Goal: Transaction & Acquisition: Purchase product/service

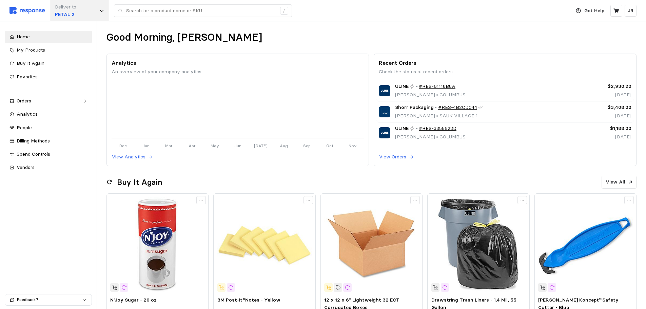
click at [99, 12] on div "Deliver to PETAL 2" at bounding box center [79, 10] width 59 height 21
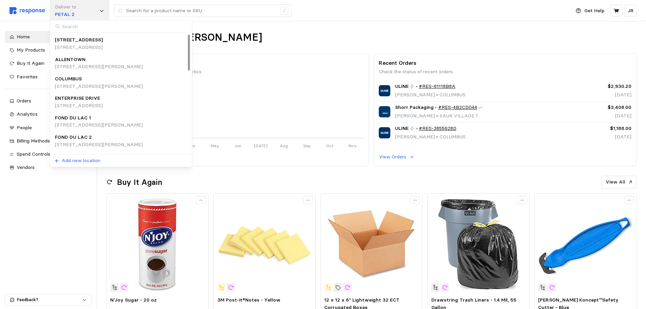
click at [88, 15] on div "Deliver to PETAL 2" at bounding box center [79, 10] width 59 height 21
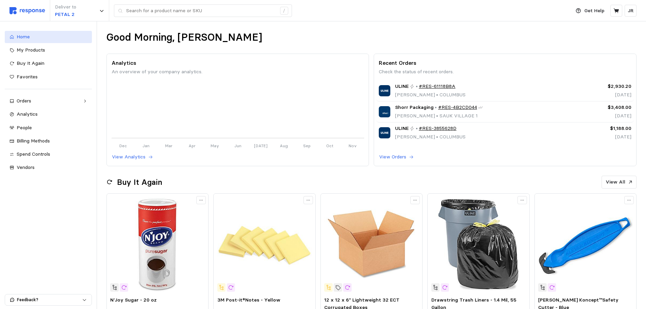
click at [47, 38] on div "Home" at bounding box center [52, 36] width 71 height 7
click at [633, 14] on p "JR" at bounding box center [631, 10] width 6 height 7
click at [27, 124] on div "People" at bounding box center [52, 127] width 71 height 7
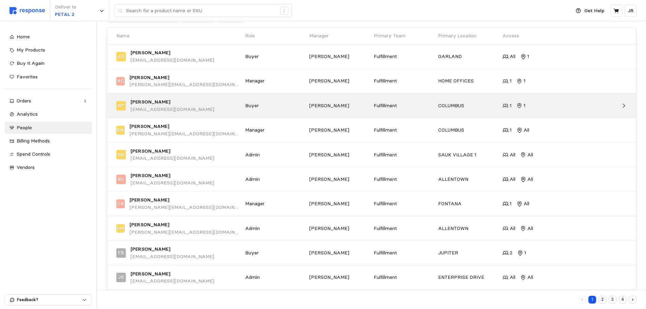
scroll to position [77, 0]
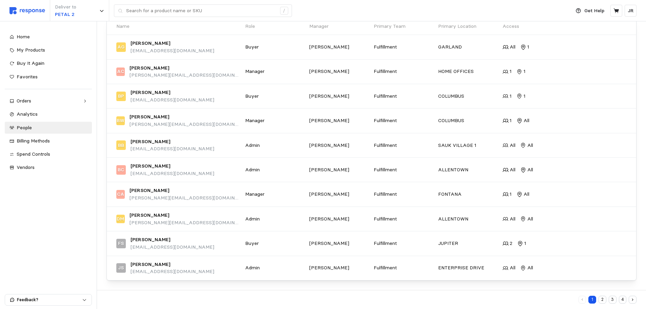
click at [603, 298] on button "2" at bounding box center [603, 300] width 8 height 8
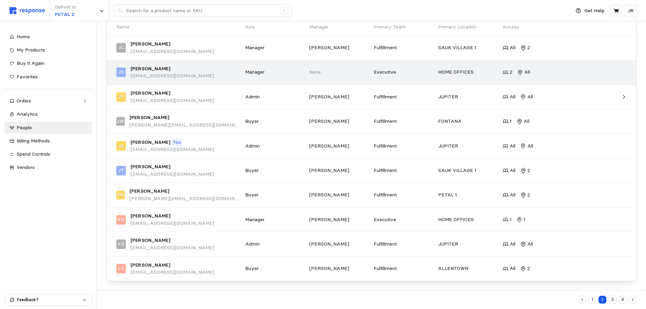
scroll to position [77, 0]
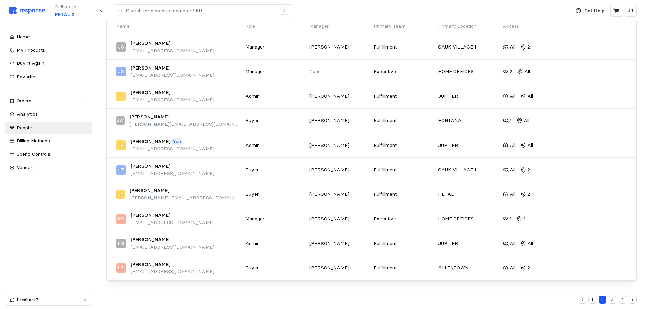
click at [612, 300] on button "3" at bounding box center [613, 300] width 8 height 8
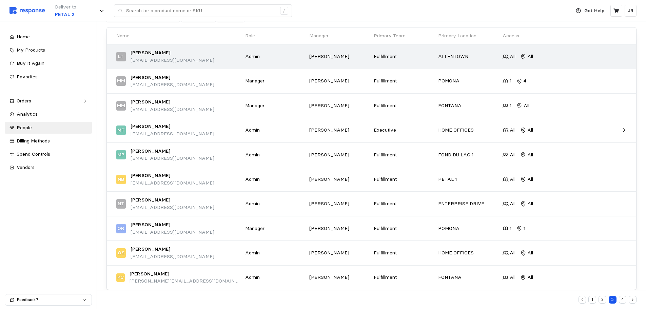
scroll to position [77, 0]
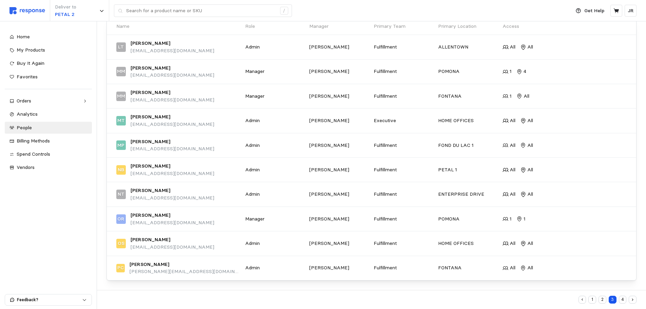
click at [624, 301] on button "4" at bounding box center [623, 300] width 8 height 8
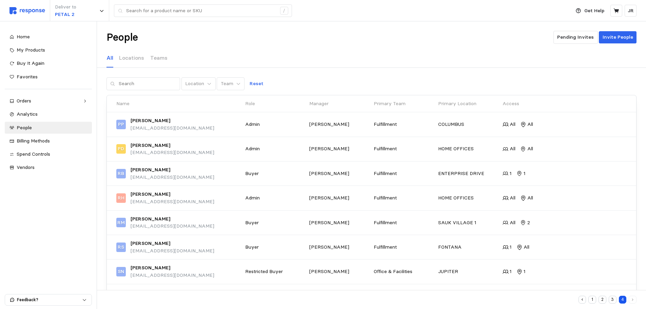
click at [612, 300] on button "3" at bounding box center [613, 300] width 8 height 8
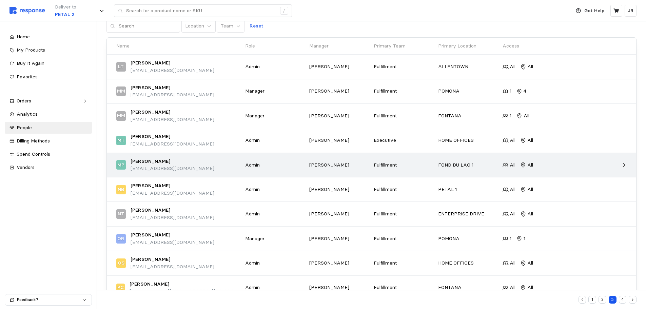
scroll to position [77, 0]
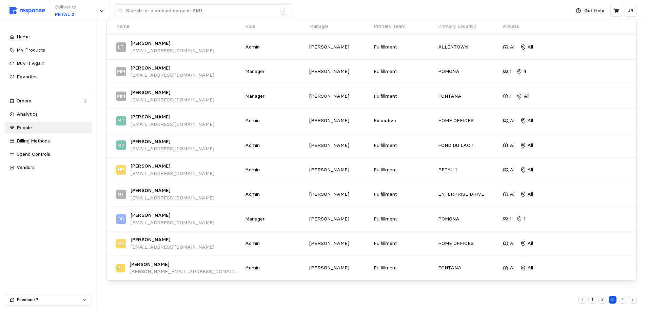
click at [603, 300] on button "2" at bounding box center [603, 300] width 8 height 8
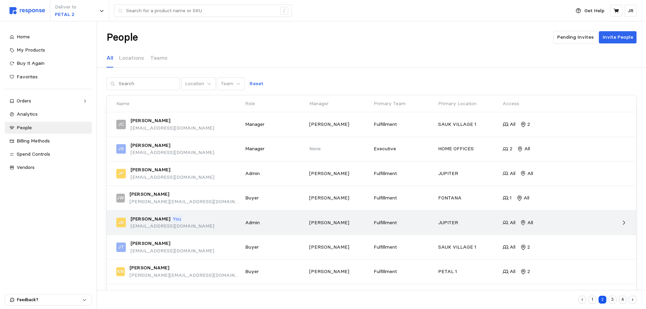
click at [146, 218] on p "[PERSON_NAME]" at bounding box center [151, 218] width 40 height 7
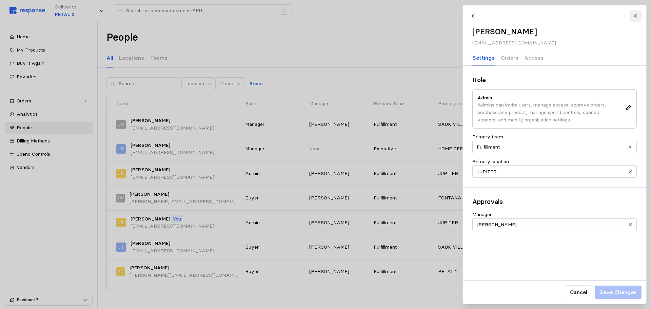
click at [637, 14] on icon at bounding box center [635, 16] width 5 height 5
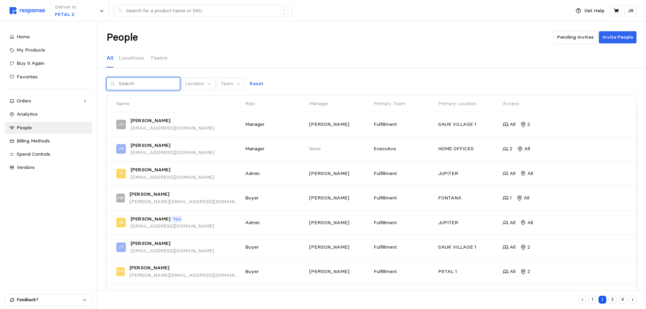
click at [139, 82] on input "text" at bounding box center [148, 84] width 58 height 12
type input "[PERSON_NAME]"
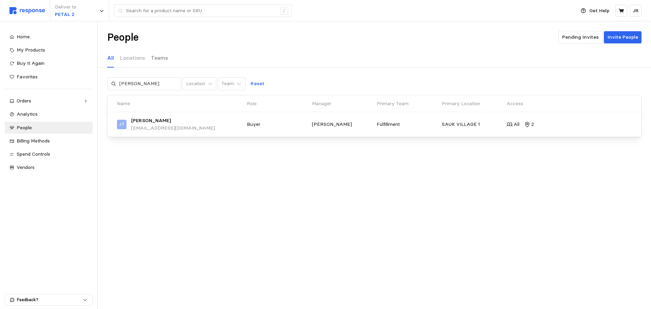
click at [155, 57] on p "Teams" at bounding box center [159, 58] width 17 height 8
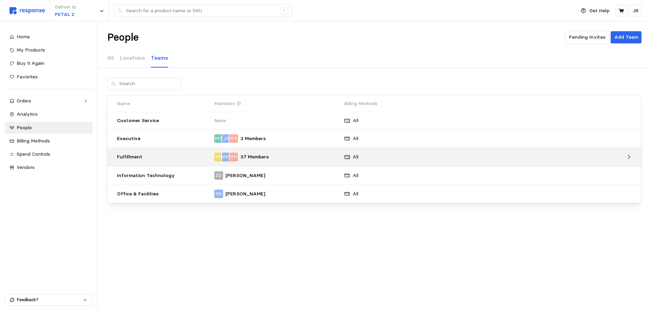
click at [135, 157] on p "Fulfillment" at bounding box center [163, 156] width 93 height 7
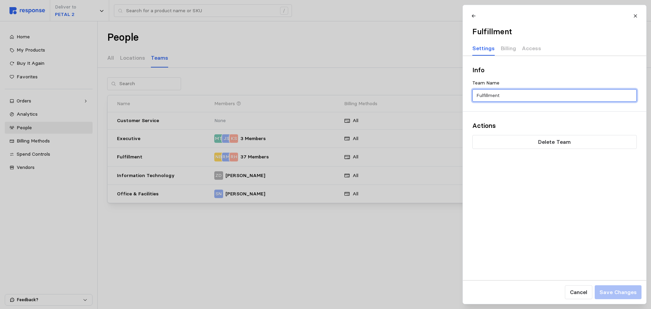
click at [502, 95] on input "Fulfillment" at bounding box center [554, 96] width 157 height 12
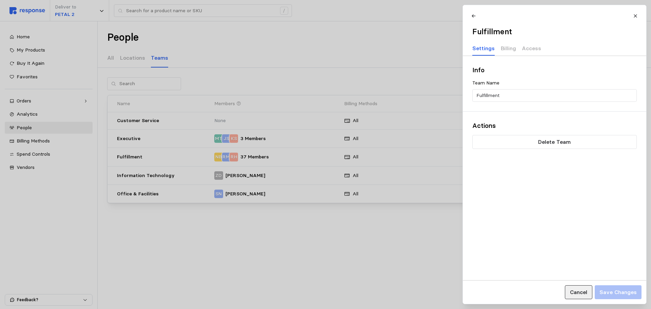
click at [580, 292] on p "Cancel" at bounding box center [578, 292] width 17 height 8
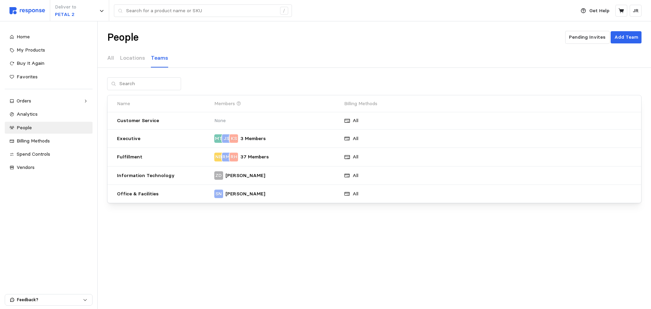
click at [322, 231] on div "People Pending Invites Add Team All Locations Teams Name Members Billing Method…" at bounding box center [375, 126] width 554 height 210
click at [103, 16] on div "Deliver to PETAL 2" at bounding box center [79, 10] width 59 height 21
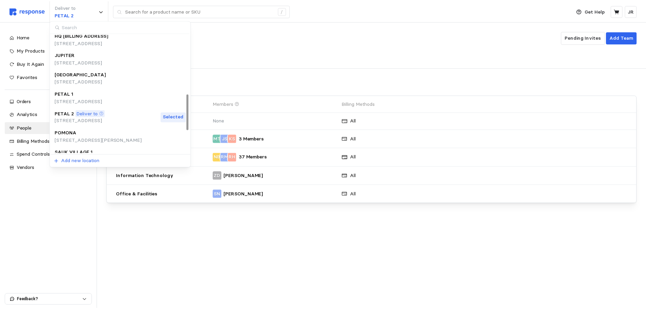
scroll to position [204, 0]
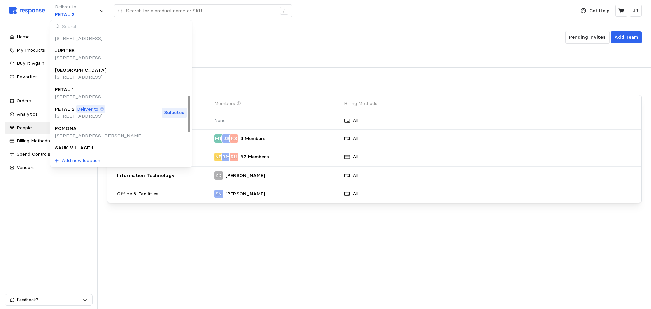
click at [78, 93] on p "[STREET_ADDRESS]" at bounding box center [79, 96] width 48 height 7
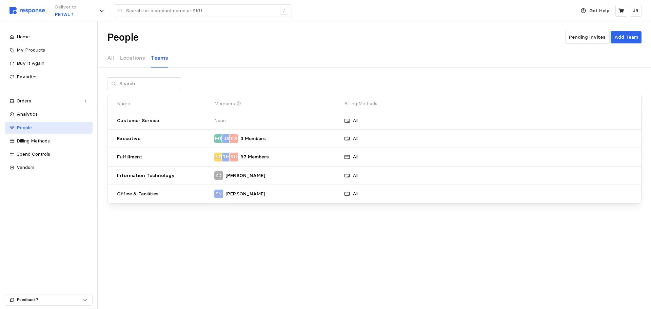
click at [23, 124] on div "People" at bounding box center [52, 127] width 71 height 7
click at [113, 58] on p "All" at bounding box center [110, 58] width 7 height 8
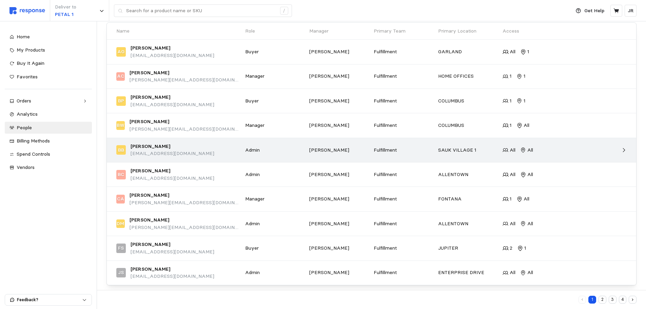
scroll to position [77, 0]
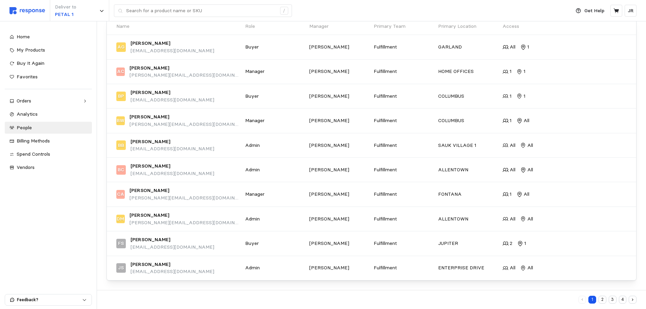
click at [602, 300] on button "2" at bounding box center [603, 300] width 8 height 8
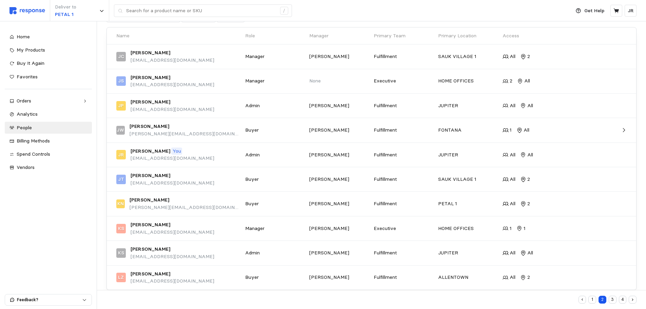
scroll to position [77, 0]
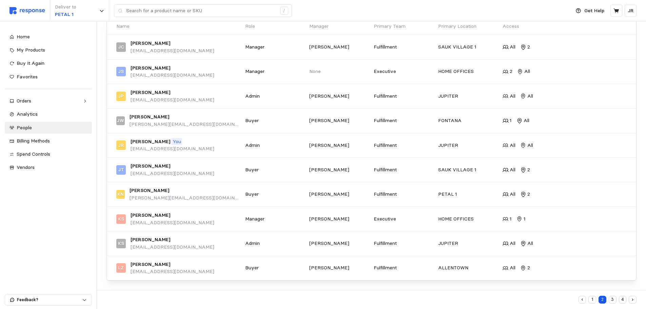
click at [611, 300] on button "3" at bounding box center [613, 300] width 8 height 8
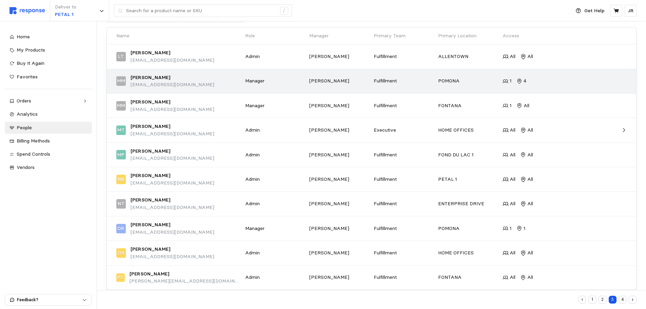
scroll to position [77, 0]
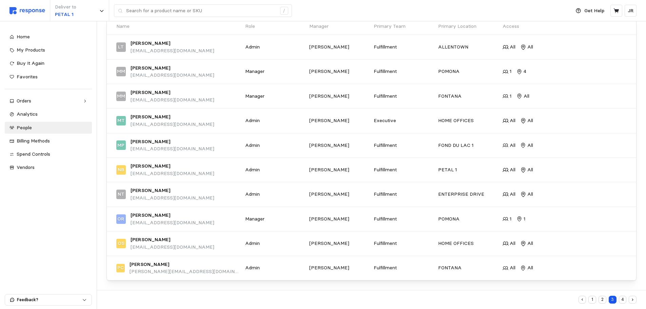
click at [623, 299] on button "4" at bounding box center [623, 300] width 8 height 8
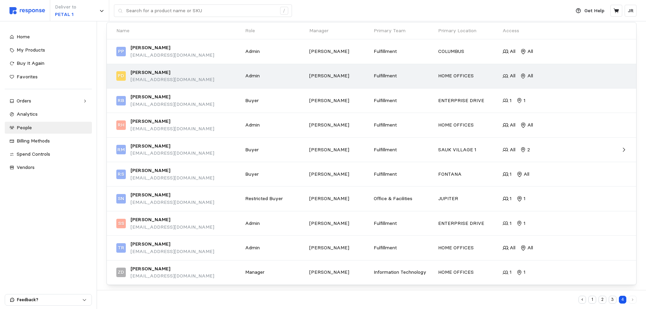
scroll to position [77, 0]
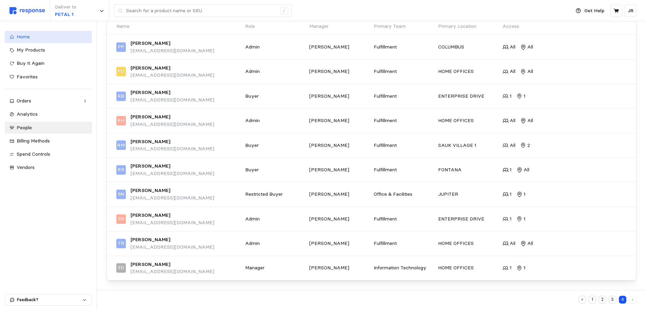
click at [38, 36] on div "Home" at bounding box center [52, 36] width 71 height 7
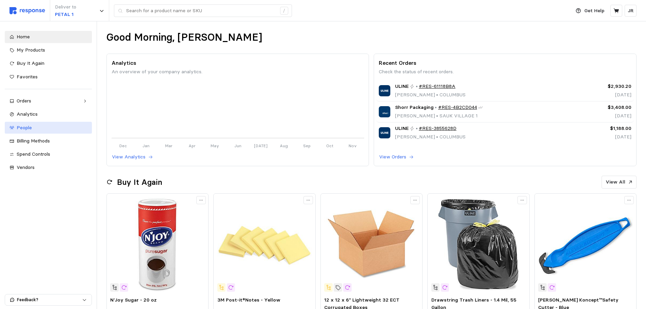
click at [53, 131] on div "People" at bounding box center [52, 127] width 71 height 7
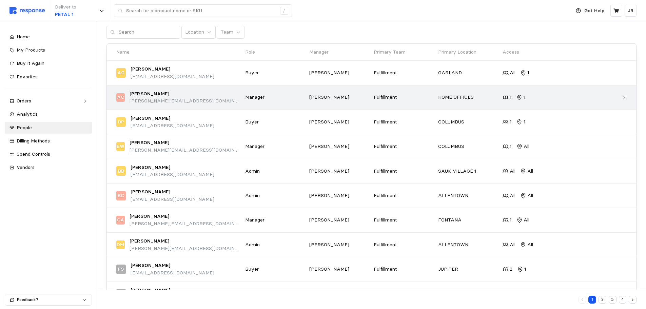
scroll to position [77, 0]
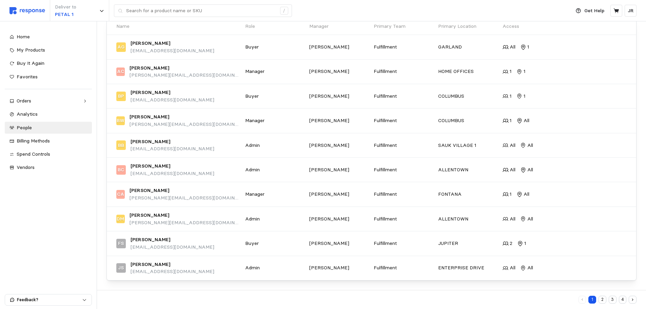
click at [604, 301] on button "2" at bounding box center [603, 300] width 8 height 8
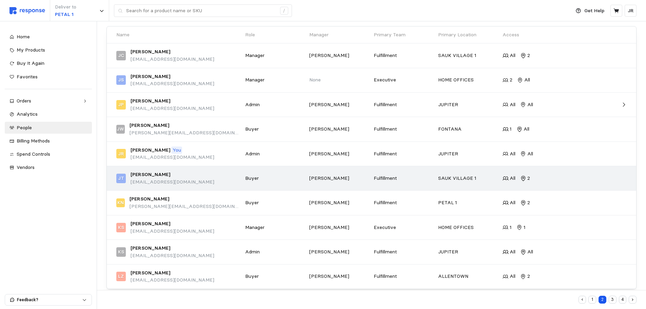
scroll to position [77, 0]
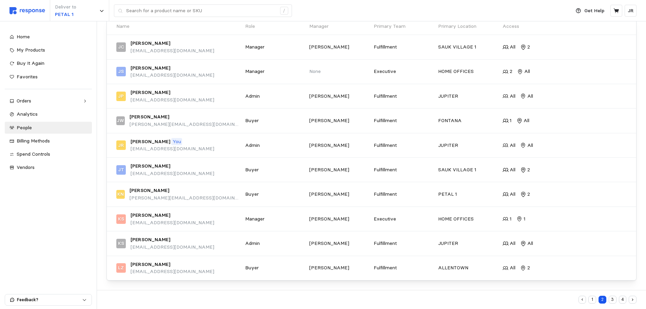
click at [611, 299] on button "3" at bounding box center [613, 300] width 8 height 8
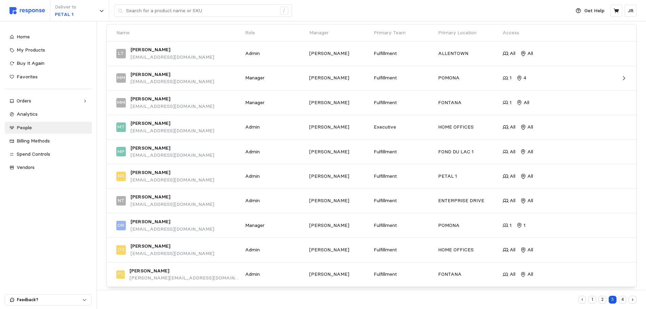
scroll to position [77, 0]
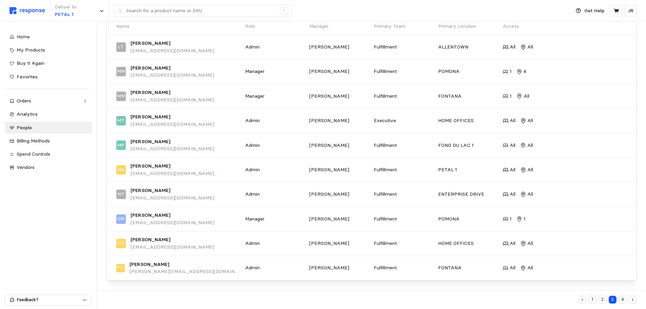
click at [592, 301] on button "1" at bounding box center [593, 300] width 8 height 8
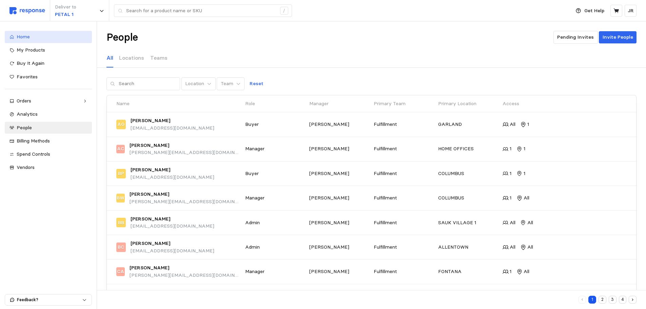
click at [55, 34] on div "Home" at bounding box center [52, 36] width 71 height 7
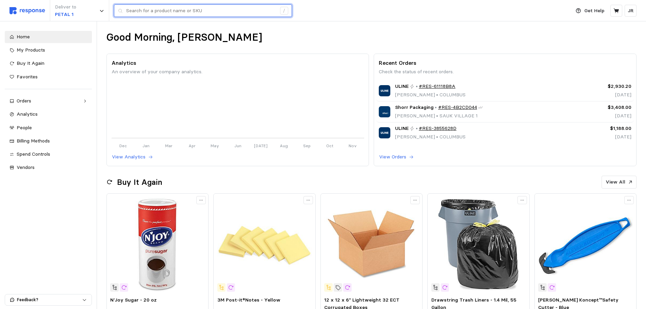
click at [153, 11] on input "text" at bounding box center [201, 11] width 150 height 12
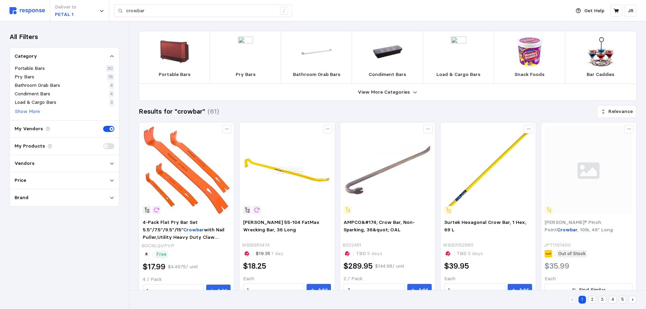
click at [113, 163] on icon at bounding box center [111, 163] width 3 height 2
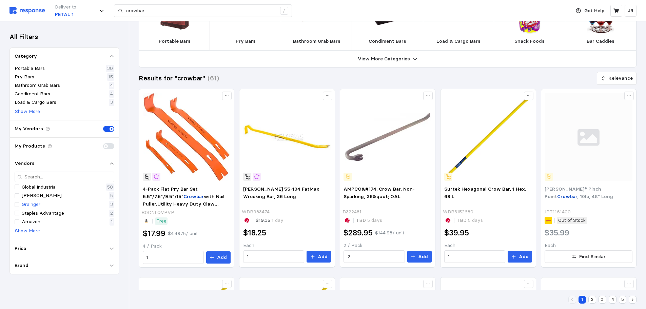
scroll to position [34, 0]
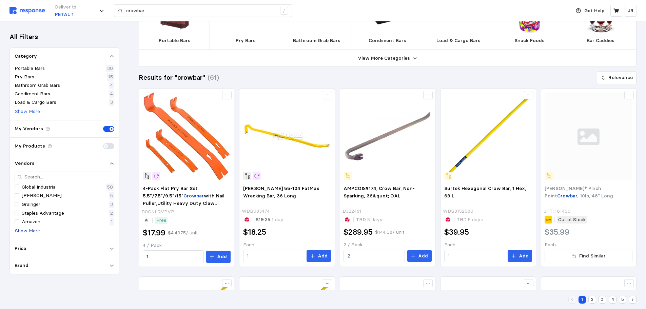
click at [29, 231] on p "Show More" at bounding box center [27, 230] width 25 height 7
click at [153, 12] on input "crowbar" at bounding box center [201, 11] width 150 height 12
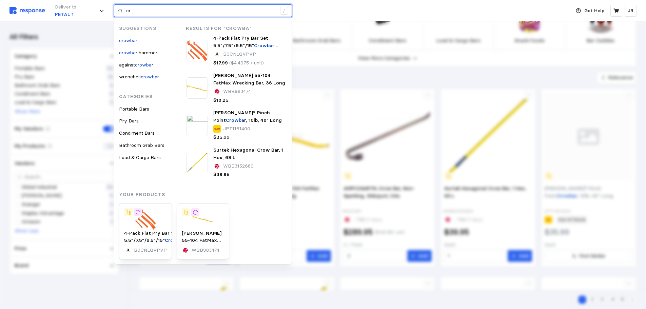
type input "c"
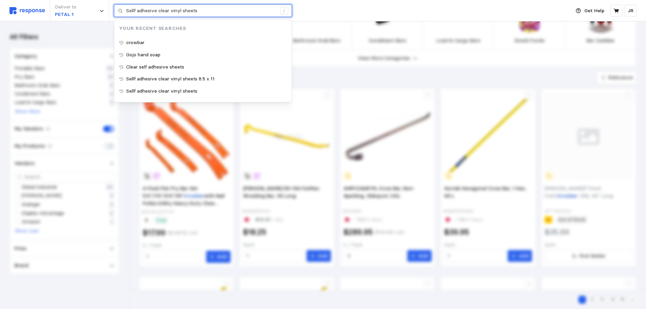
type input "Sellf adhesive clear vinyl sheets"
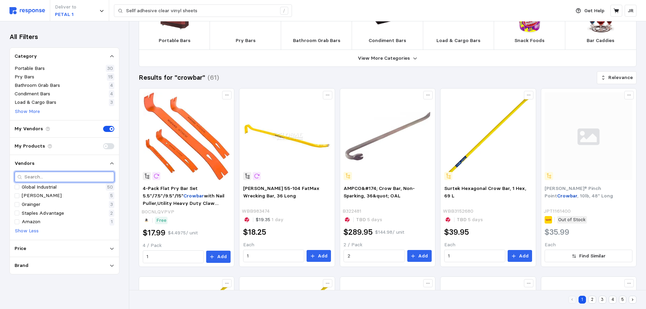
click at [30, 178] on input "text" at bounding box center [67, 177] width 87 height 10
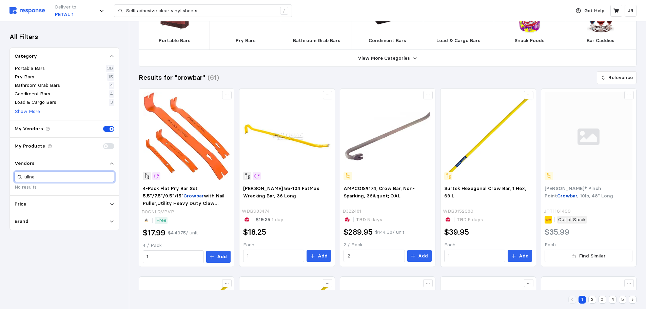
click at [45, 178] on input "uline" at bounding box center [67, 177] width 87 height 10
type input "u"
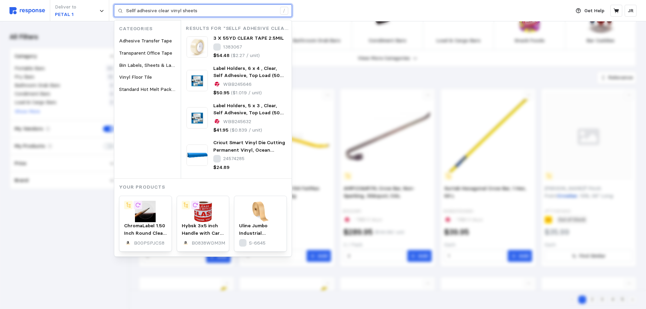
drag, startPoint x: 201, startPoint y: 10, endPoint x: 124, endPoint y: 17, distance: 76.7
click at [124, 17] on div "Deliver to PETAL 1 Sellf adhesive clear vinyl sheets / Categories Adhesive Tran…" at bounding box center [288, 10] width 558 height 21
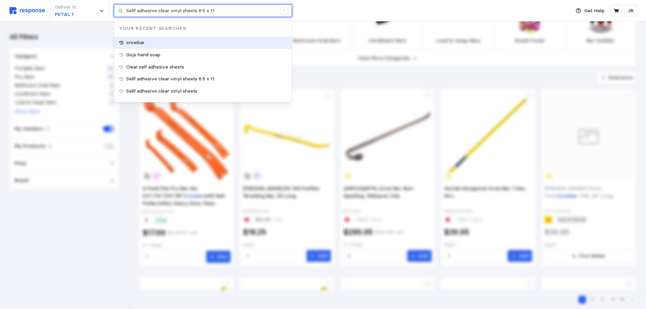
type input "Sellf adhesive clear vinyl sheets"
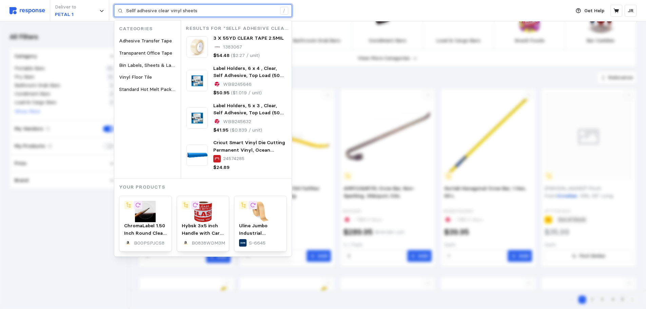
drag, startPoint x: 202, startPoint y: 10, endPoint x: 124, endPoint y: 16, distance: 78.2
click at [124, 16] on div "Sellf adhesive clear vinyl sheets /" at bounding box center [203, 10] width 178 height 13
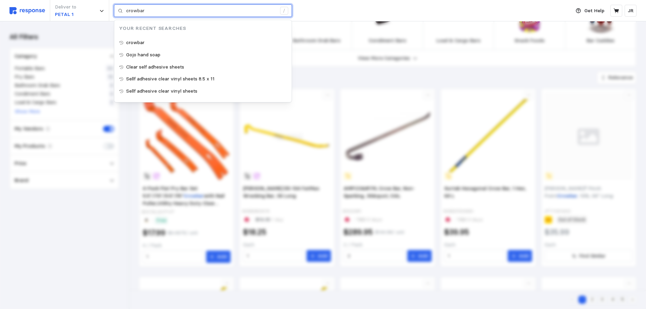
click at [150, 12] on input "crowbar" at bounding box center [201, 11] width 150 height 12
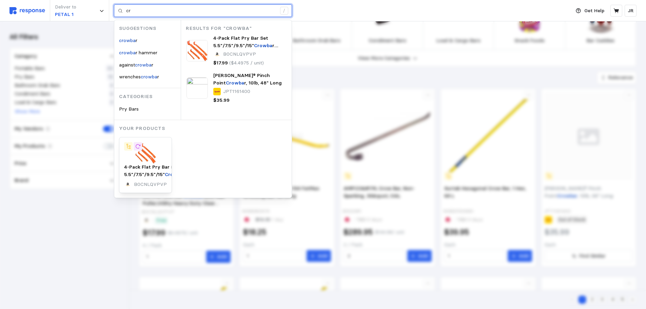
type input "c"
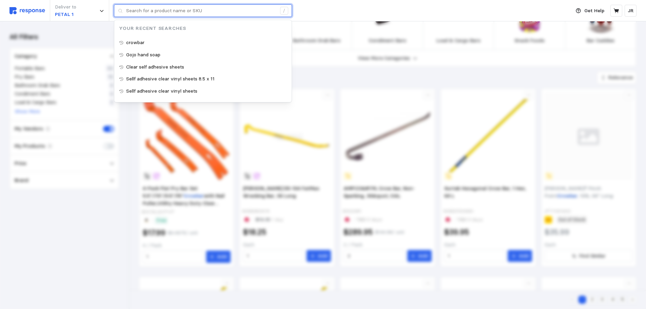
click at [142, 12] on input "text" at bounding box center [201, 11] width 150 height 12
click at [143, 12] on input "text" at bounding box center [201, 11] width 150 height 12
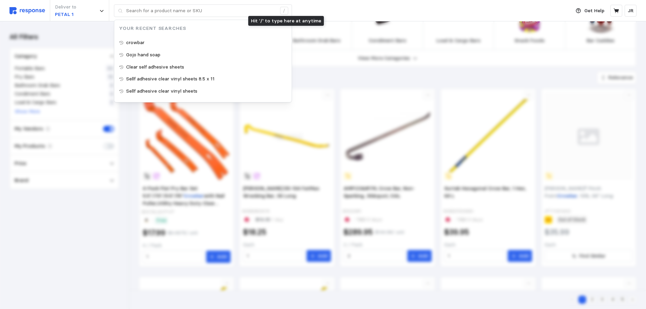
click at [302, 10] on div "Deliver to PETAL 1 / Your Recent Searches crowbar Gojo hand soap Clear self adh…" at bounding box center [288, 10] width 558 height 21
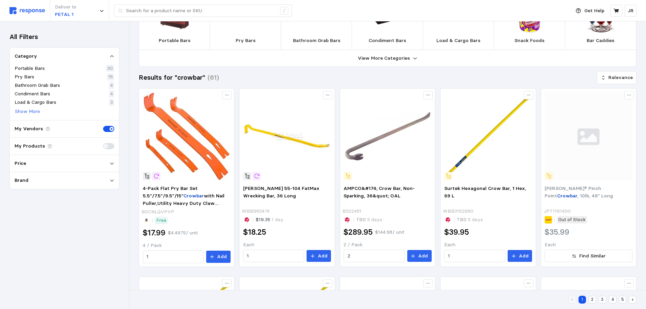
click at [41, 128] on div "My Vendors" at bounding box center [33, 128] width 36 height 7
click at [35, 129] on p "My Vendors" at bounding box center [29, 128] width 28 height 7
click at [30, 9] on img at bounding box center [27, 10] width 36 height 7
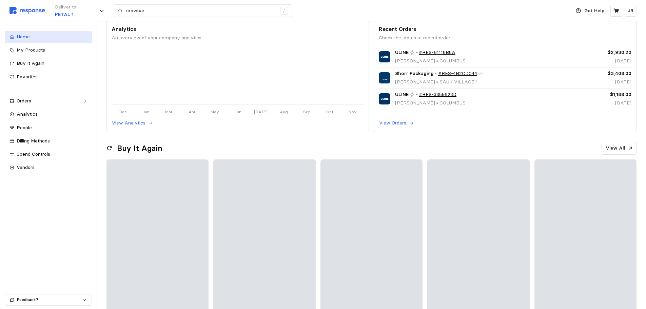
click at [25, 37] on span "Home" at bounding box center [23, 37] width 13 height 6
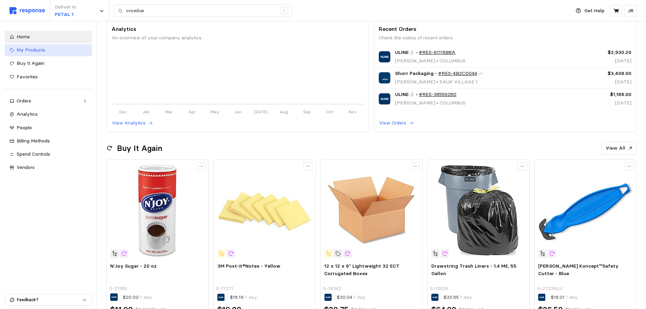
click at [44, 50] on span "My Products" at bounding box center [31, 50] width 28 height 6
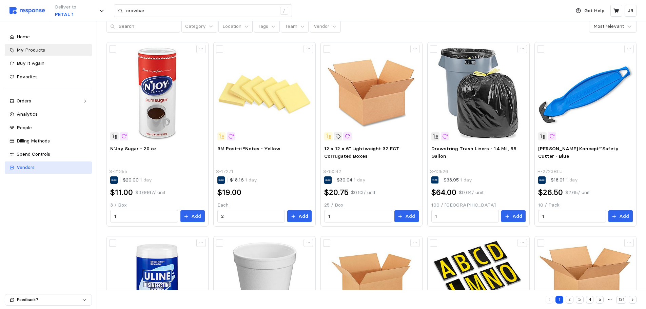
click at [39, 167] on div "Vendors" at bounding box center [52, 167] width 71 height 7
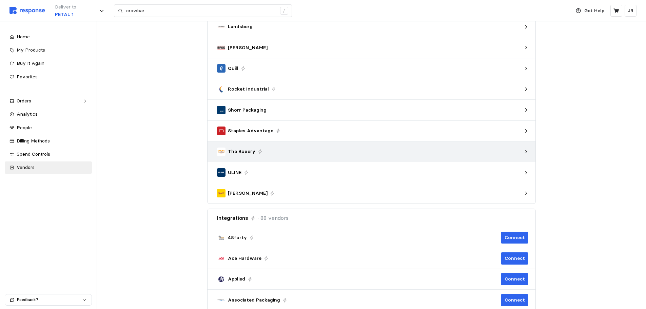
scroll to position [204, 0]
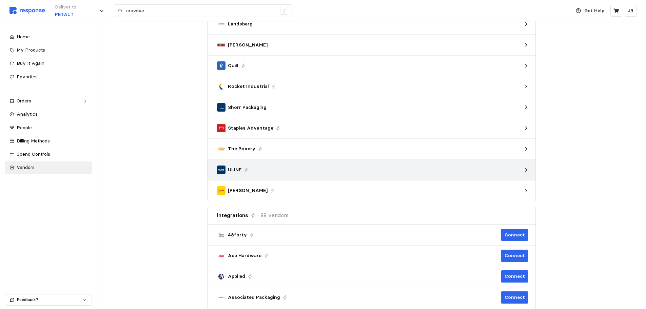
click at [228, 167] on p "ULINE" at bounding box center [235, 169] width 14 height 7
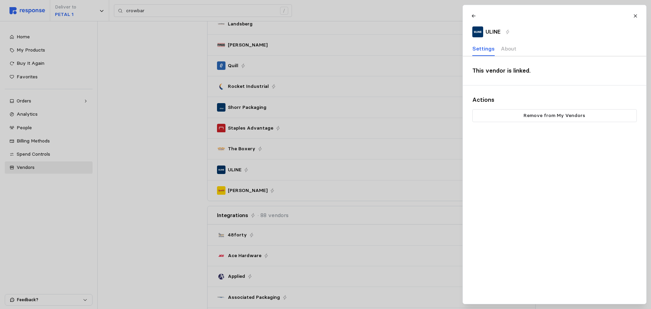
click at [476, 29] on div at bounding box center [478, 31] width 11 height 11
click at [473, 17] on icon at bounding box center [474, 15] width 4 height 3
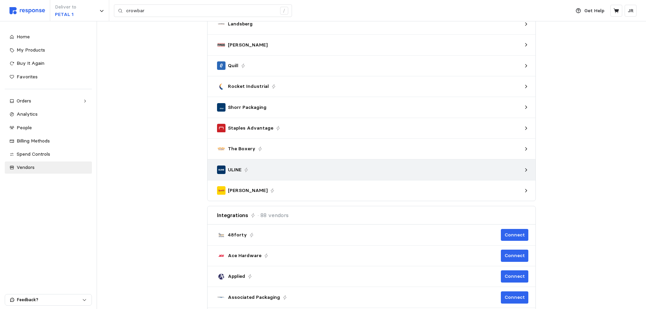
click at [525, 169] on icon at bounding box center [526, 170] width 5 height 5
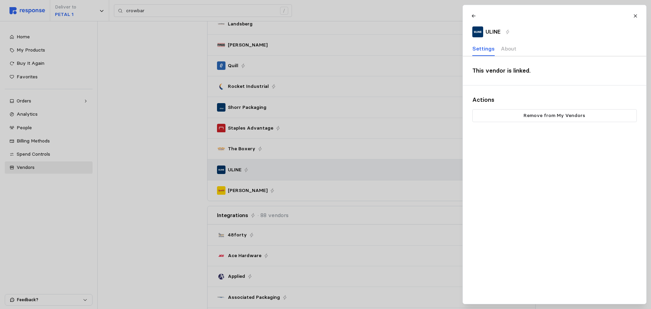
click at [525, 169] on div "ULINE Settings About This vendor is linked. Actions Remove from My Vendors" at bounding box center [555, 154] width 184 height 299
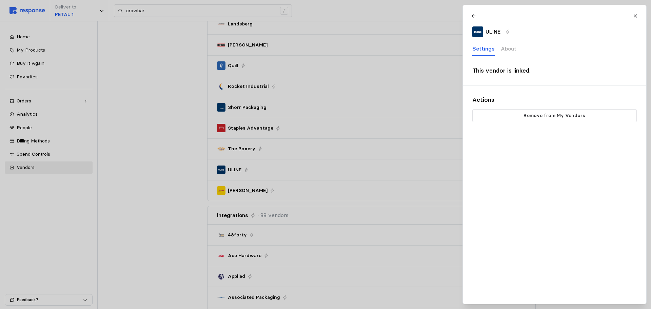
click at [308, 166] on div at bounding box center [325, 154] width 651 height 309
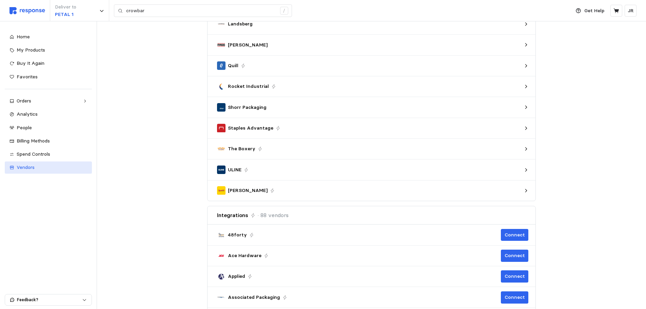
scroll to position [0, 0]
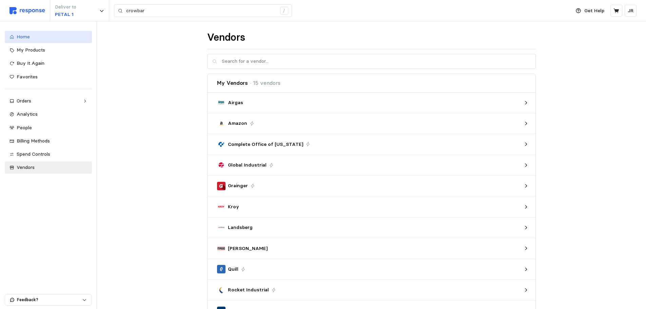
click at [25, 39] on span "Home" at bounding box center [23, 37] width 13 height 6
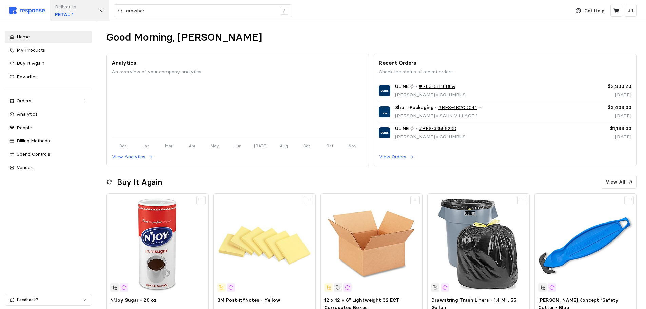
click at [103, 14] on div "Deliver to PETAL 1" at bounding box center [79, 10] width 59 height 21
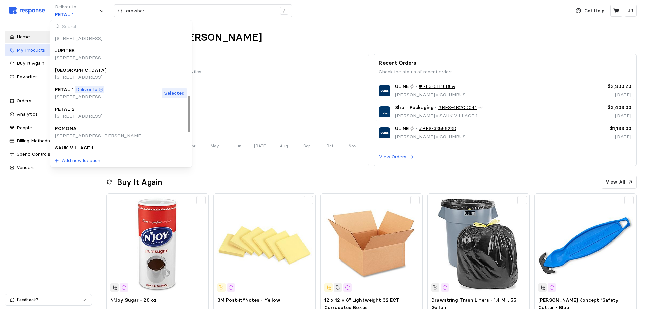
click at [74, 54] on p "JUPITER" at bounding box center [65, 50] width 20 height 7
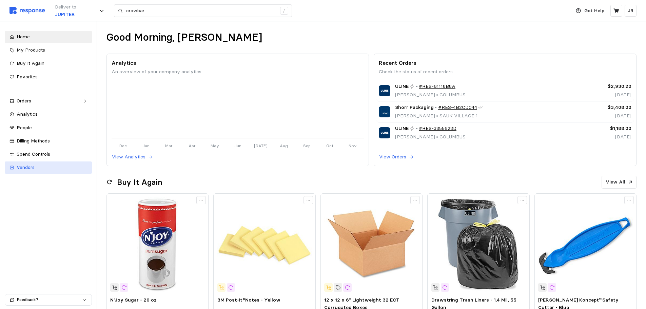
click at [35, 168] on span "Vendors" at bounding box center [26, 167] width 18 height 6
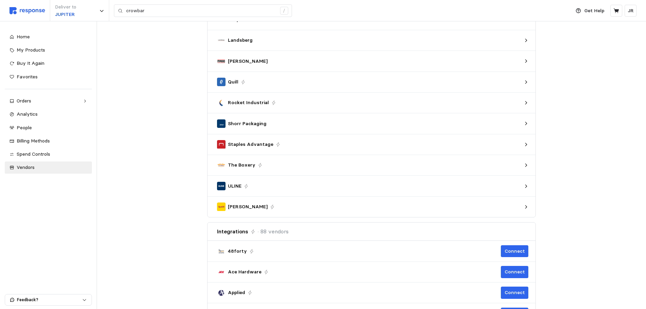
scroll to position [204, 0]
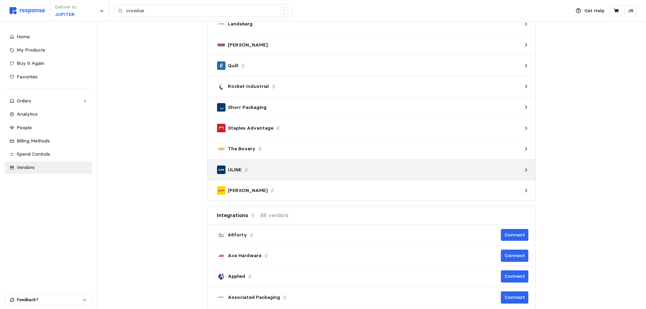
click at [526, 171] on icon at bounding box center [526, 169] width 2 height 3
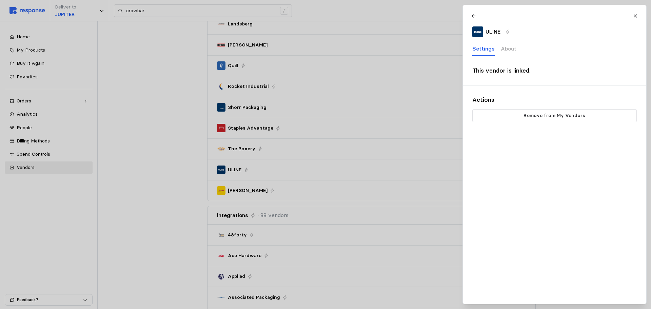
click at [150, 84] on div at bounding box center [325, 154] width 651 height 309
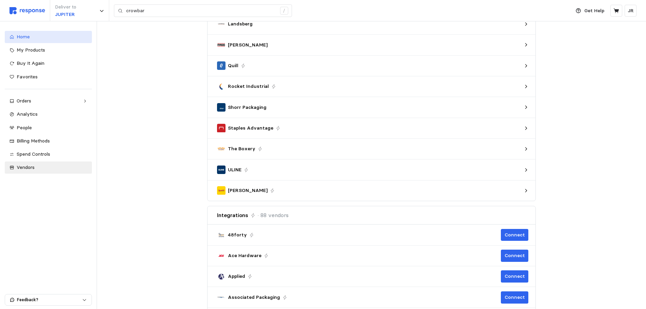
click at [41, 39] on div "Home" at bounding box center [52, 36] width 71 height 7
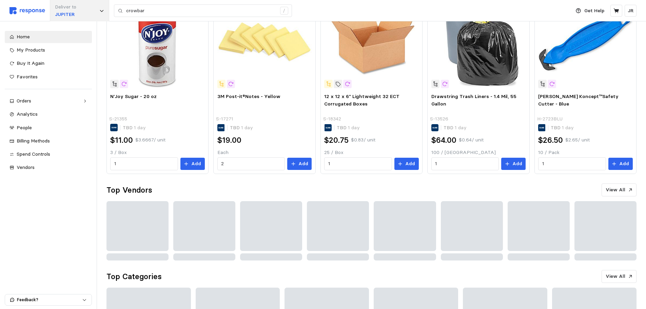
click at [103, 12] on icon at bounding box center [101, 10] width 5 height 5
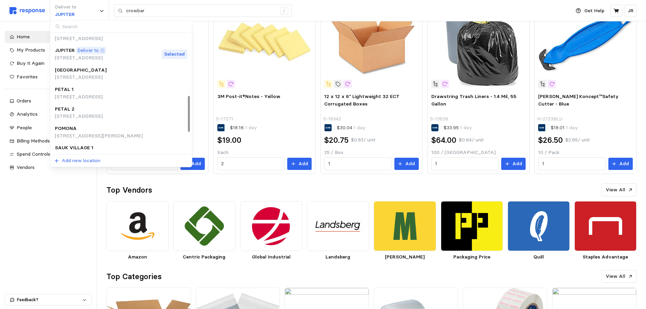
click at [73, 89] on div "PETAL 1" at bounding box center [79, 89] width 48 height 7
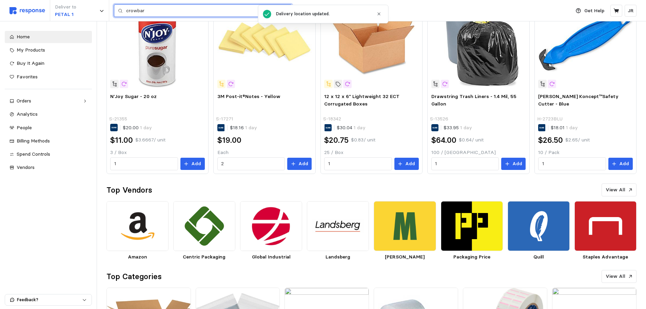
click at [151, 11] on input "crowbar" at bounding box center [201, 11] width 150 height 12
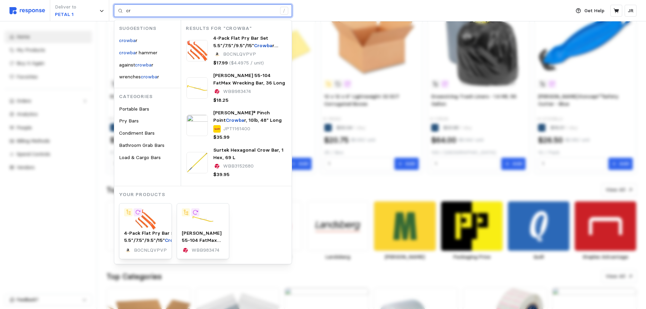
type input "c"
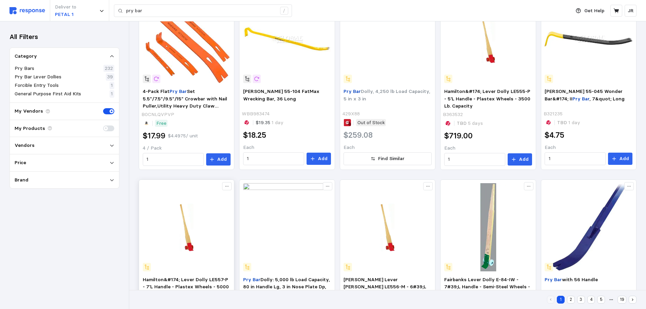
scroll to position [51, 0]
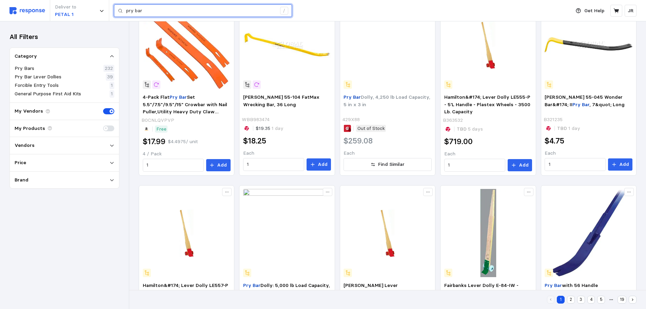
click at [148, 13] on input "pry bar" at bounding box center [201, 11] width 150 height 12
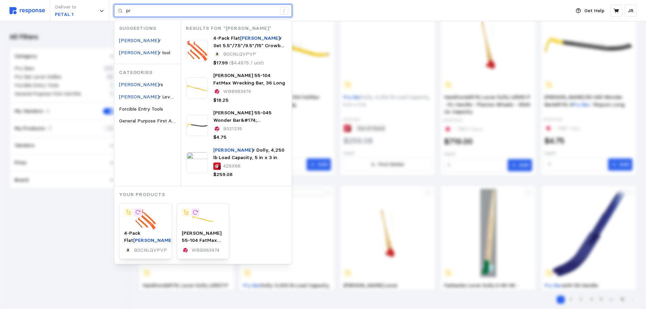
type input "p"
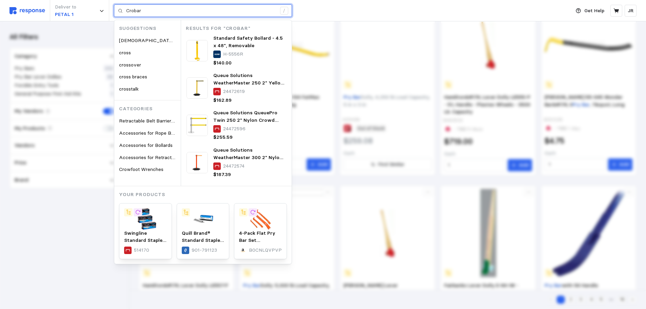
type input "Crobar"
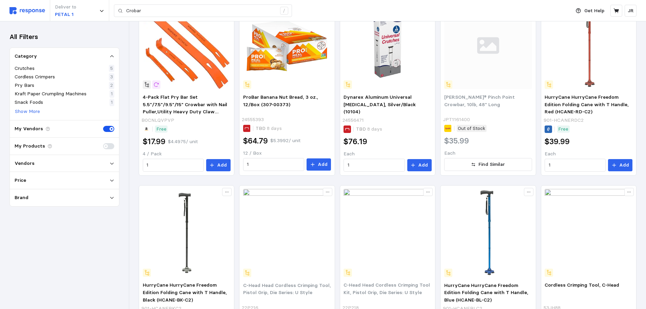
click at [33, 129] on p "My Vendors" at bounding box center [29, 128] width 28 height 7
click at [112, 164] on icon at bounding box center [112, 163] width 5 height 5
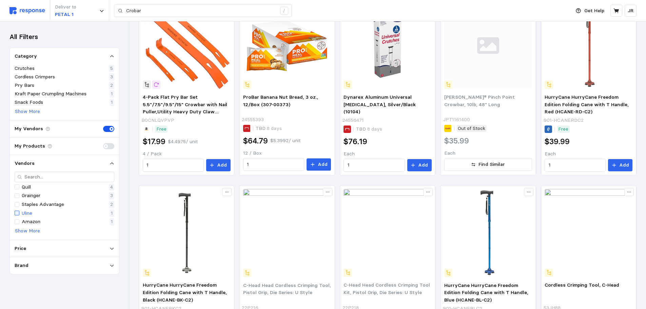
click at [16, 213] on div at bounding box center [17, 213] width 5 height 5
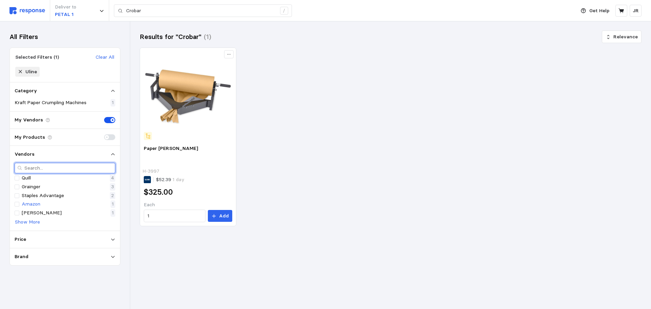
click at [36, 168] on input "text" at bounding box center [68, 168] width 88 height 10
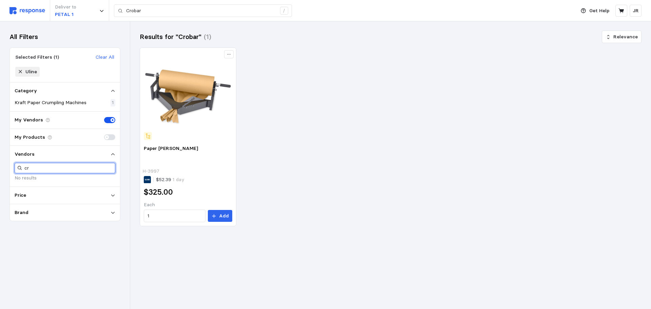
type input "c"
type input "t"
click at [112, 154] on icon at bounding box center [112, 154] width 3 height 2
click at [22, 155] on p "Vendors" at bounding box center [25, 154] width 20 height 7
click at [29, 169] on input "t" at bounding box center [68, 168] width 88 height 10
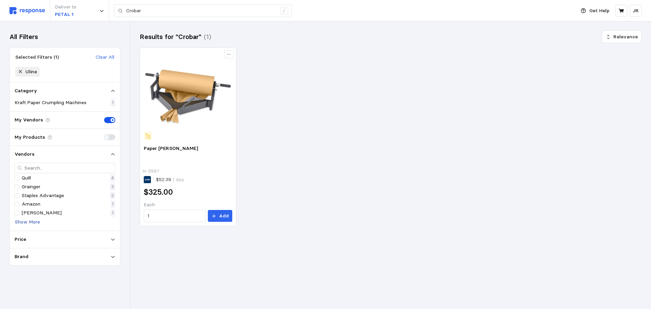
click at [36, 218] on p "Show More" at bounding box center [27, 221] width 25 height 7
click at [31, 223] on p "Uline" at bounding box center [27, 221] width 11 height 7
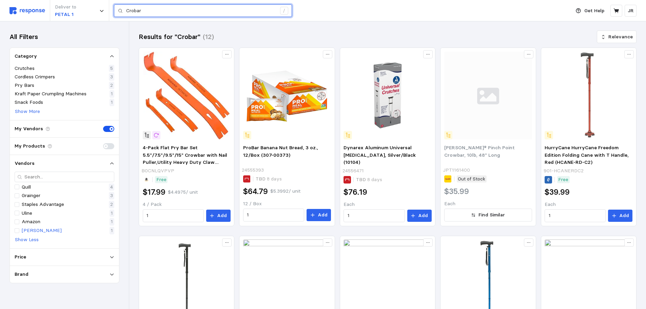
click at [134, 11] on input "Crobar" at bounding box center [201, 11] width 150 height 12
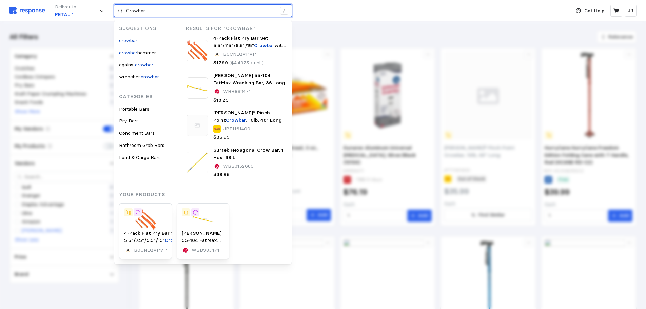
click at [147, 12] on input "Crowbar" at bounding box center [201, 11] width 150 height 12
type input "C"
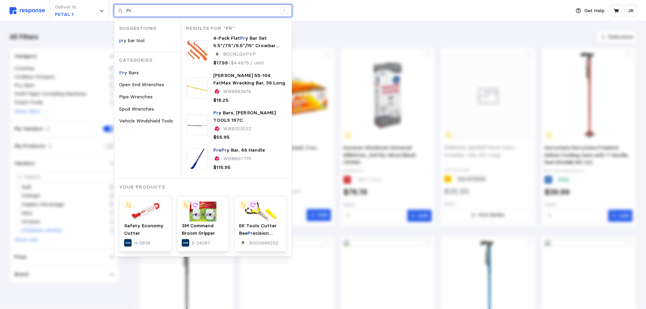
type input "P"
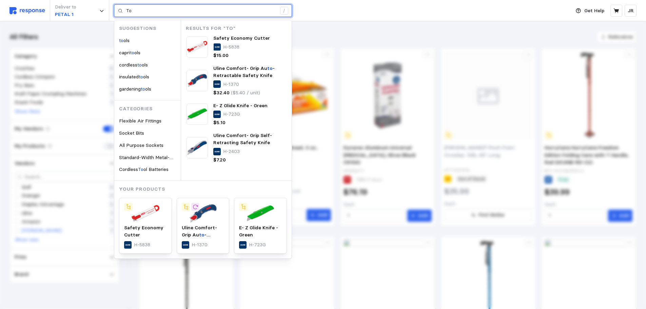
type input "T"
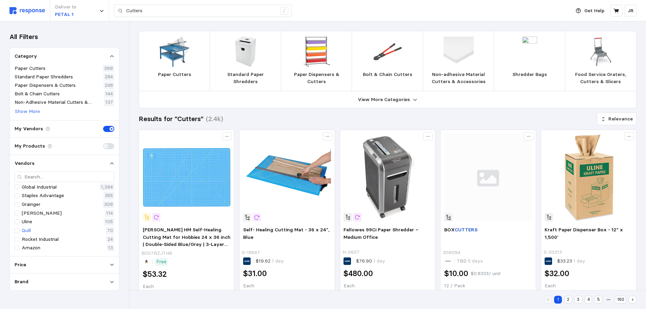
click at [379, 72] on p "Bolt & Chain Cutters" at bounding box center [388, 74] width 50 height 7
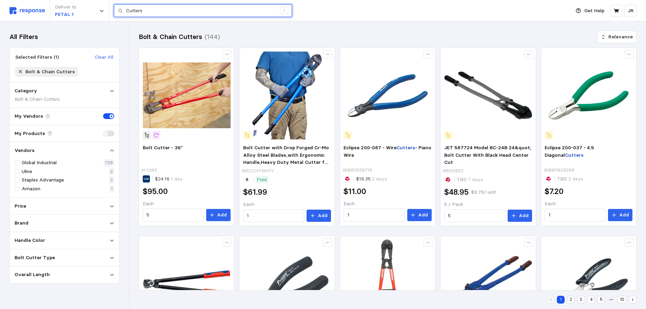
click at [150, 12] on input "Cutters" at bounding box center [201, 11] width 150 height 12
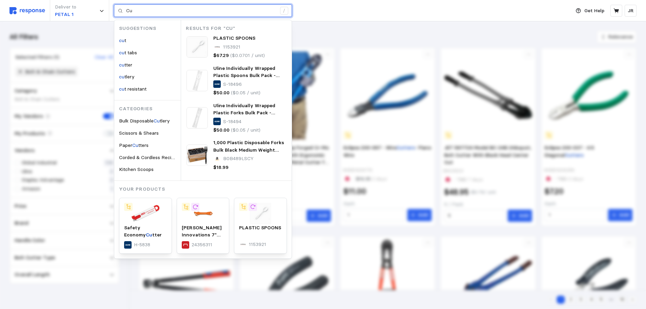
type input "C"
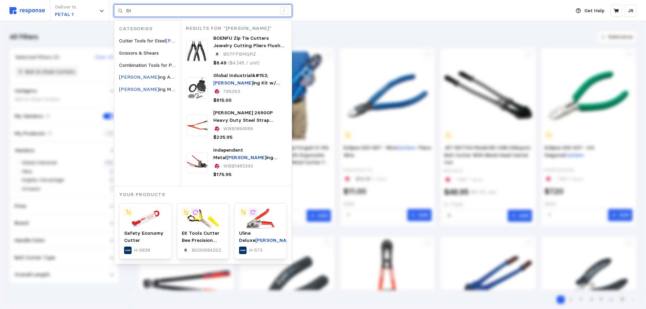
type input "S"
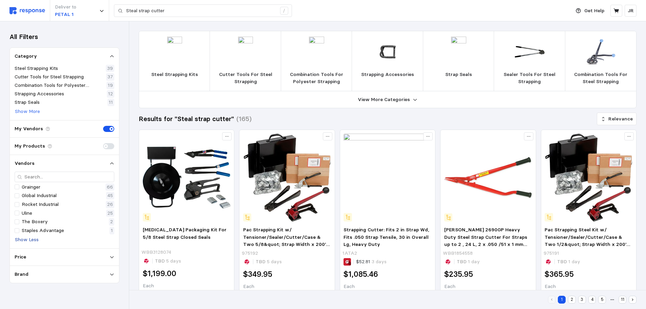
click at [18, 238] on p "Show Less" at bounding box center [27, 239] width 24 height 7
click at [25, 231] on p "Show More" at bounding box center [27, 230] width 25 height 7
click at [62, 174] on input "text" at bounding box center [67, 177] width 87 height 10
click at [31, 9] on img at bounding box center [27, 10] width 36 height 7
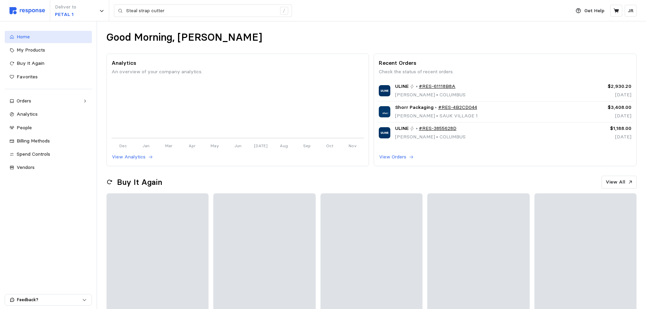
click at [20, 37] on span "Home" at bounding box center [23, 37] width 13 height 6
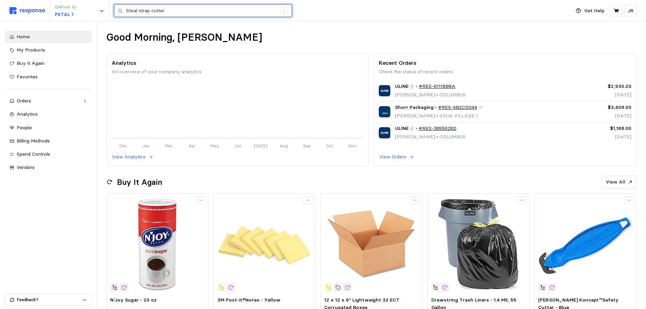
click at [168, 13] on input "Steal strap cutter" at bounding box center [201, 11] width 150 height 12
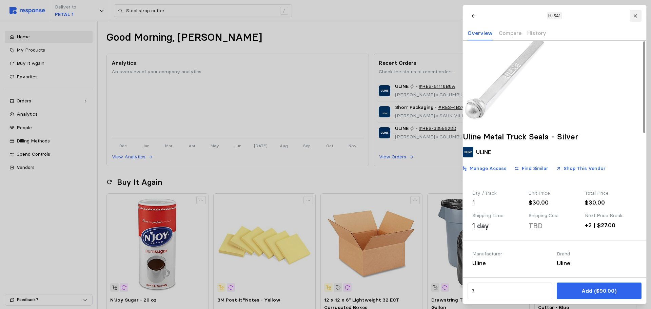
click at [634, 16] on icon at bounding box center [635, 16] width 5 height 5
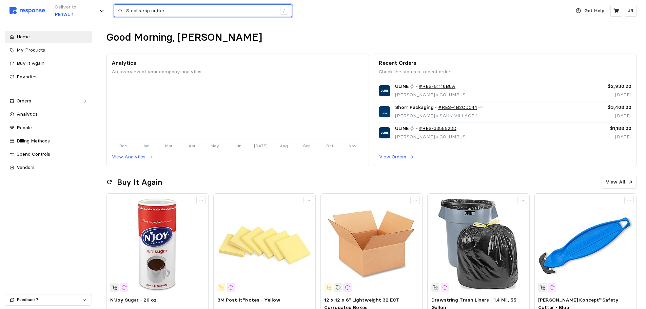
click at [176, 9] on input "Steal strap cutter" at bounding box center [201, 11] width 150 height 12
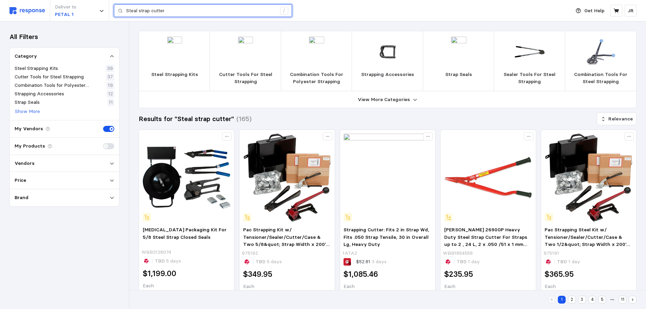
click at [173, 11] on input "Steal strap cutter" at bounding box center [201, 11] width 150 height 12
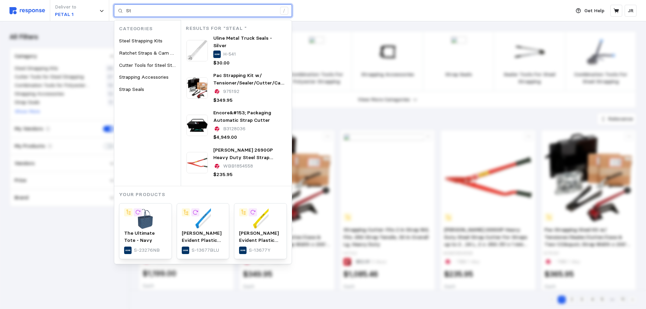
type input "S"
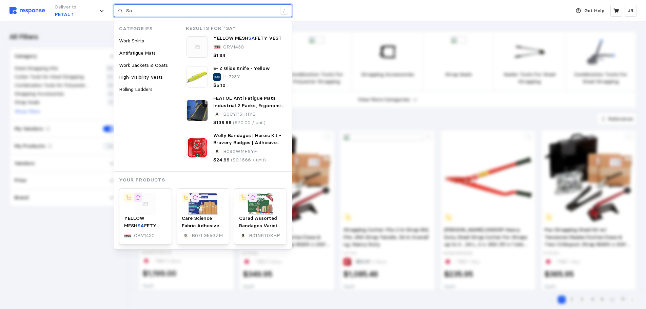
type input "S"
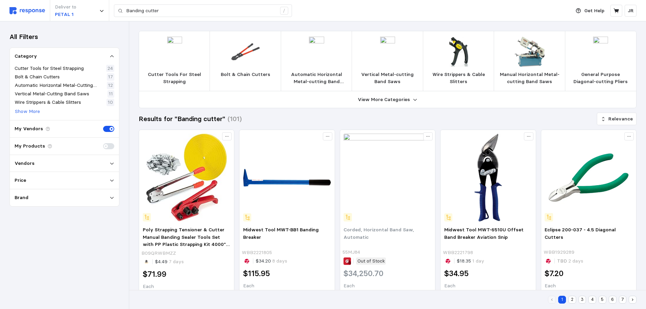
click at [189, 72] on p "Cutter Tools For Steel Strapping" at bounding box center [175, 78] width 60 height 15
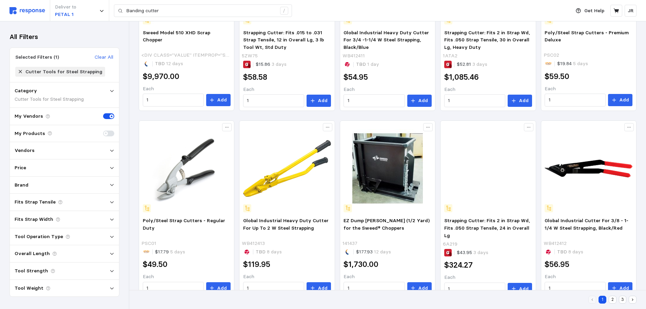
scroll to position [321, 0]
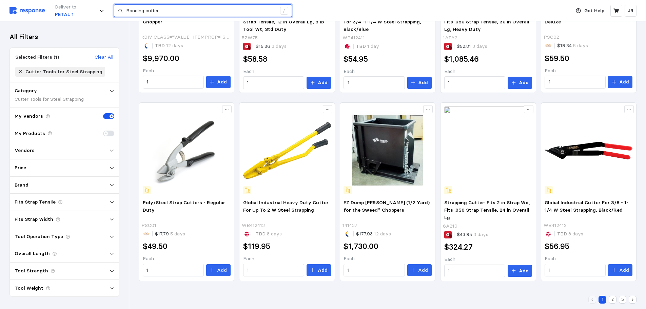
click at [174, 9] on input "Banding cutter" at bounding box center [201, 11] width 150 height 12
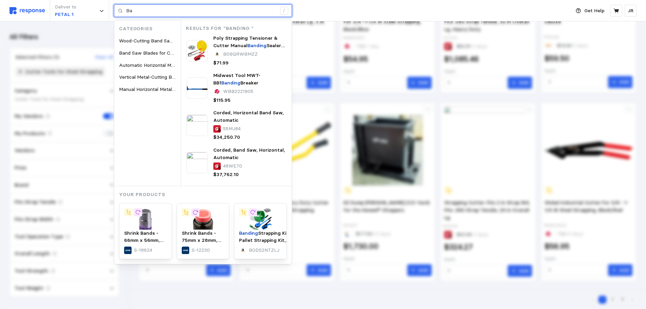
type input "B"
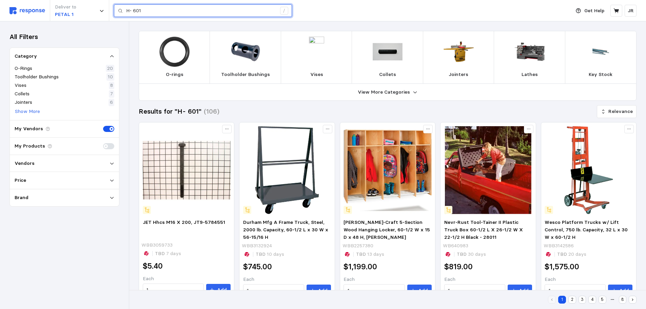
click at [161, 12] on input "H- 601" at bounding box center [201, 11] width 150 height 12
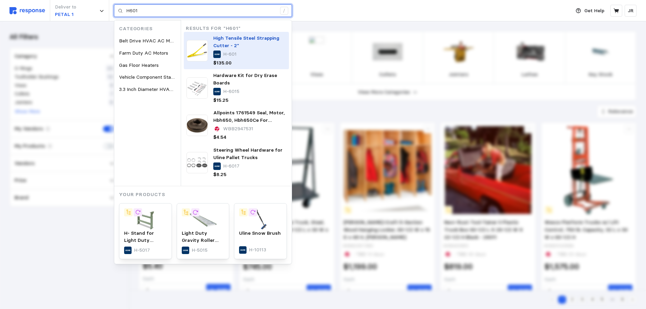
click at [197, 54] on img at bounding box center [197, 50] width 21 height 21
type input "H601"
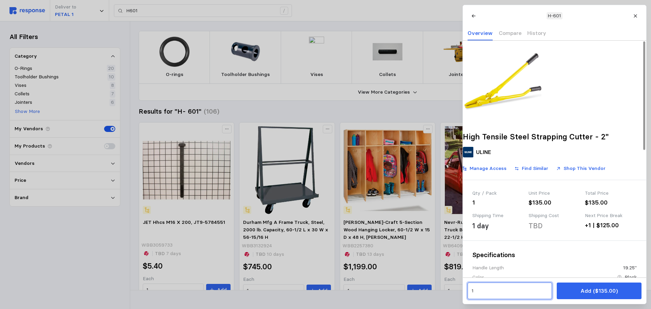
click at [479, 290] on input "1" at bounding box center [510, 291] width 77 height 12
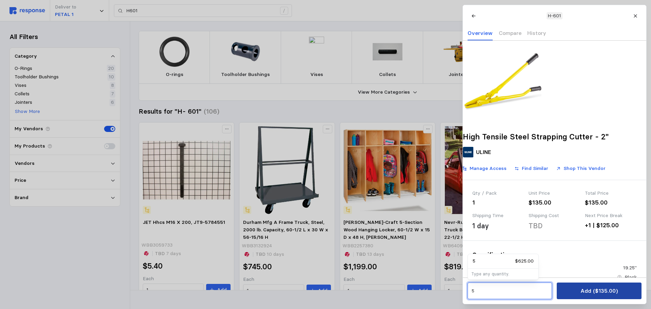
type input "5"
click at [576, 292] on button "Add ($135.00)" at bounding box center [599, 291] width 84 height 17
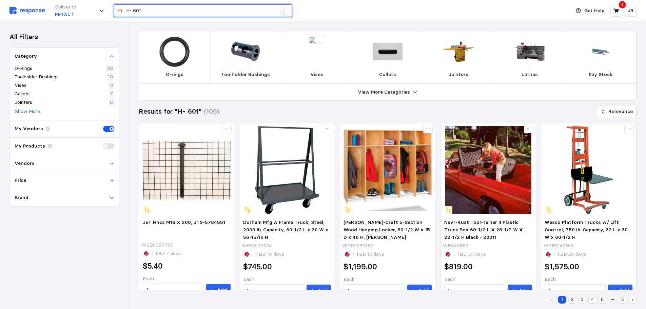
click at [150, 9] on input "H- 601" at bounding box center [201, 11] width 150 height 12
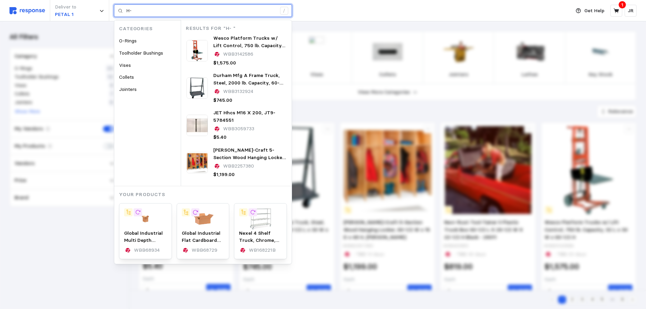
type input "H"
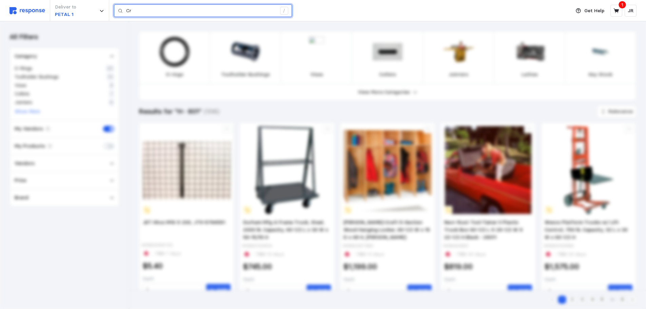
type input "C"
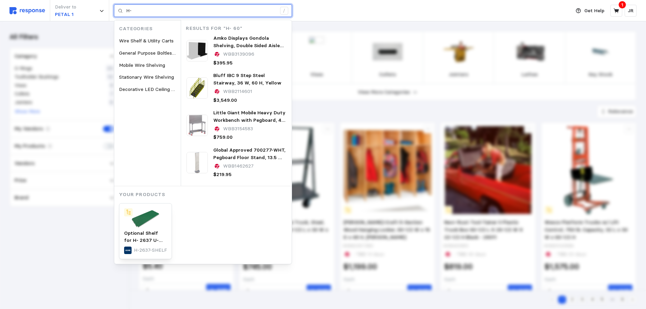
type input "H"
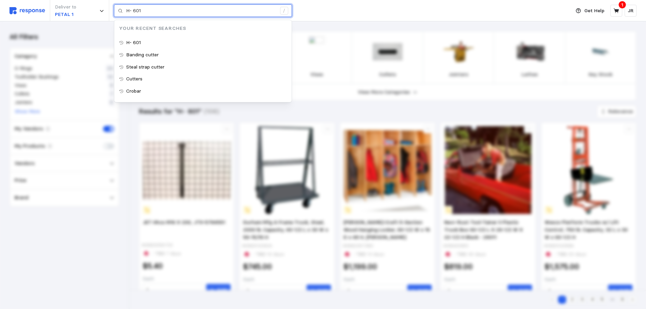
click at [145, 11] on input "H- 601" at bounding box center [201, 11] width 150 height 12
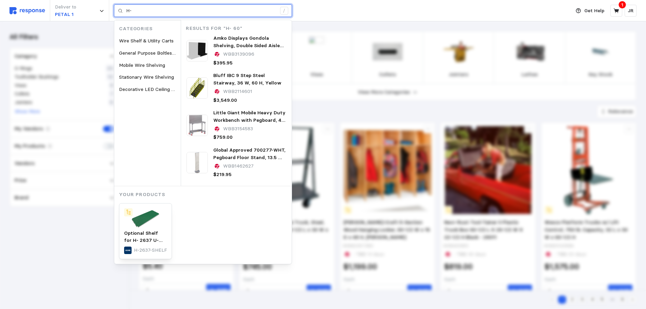
type input "H"
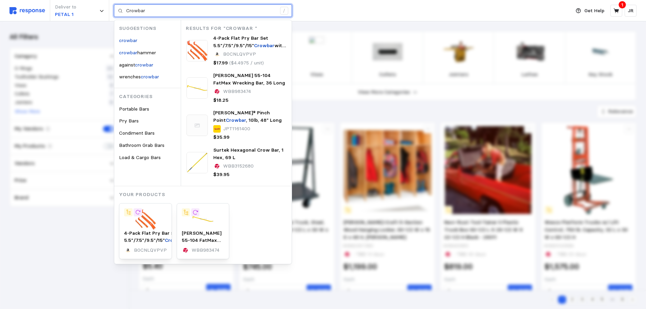
type input "Crowbar"
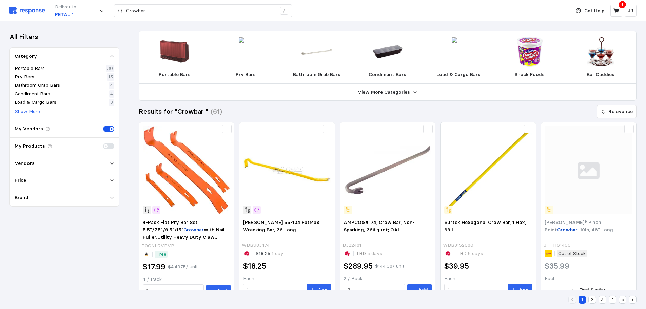
click at [247, 70] on div "Pry Bars" at bounding box center [246, 57] width 72 height 53
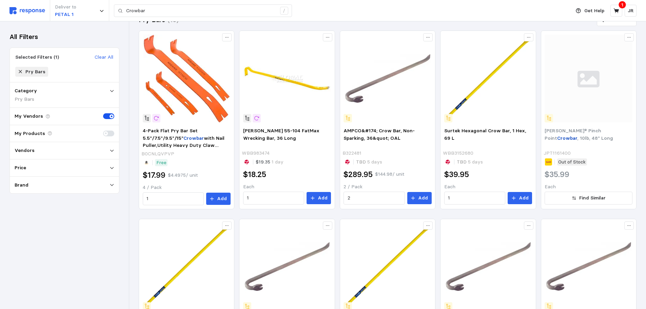
scroll to position [15, 0]
